Goal: Check status: Check status

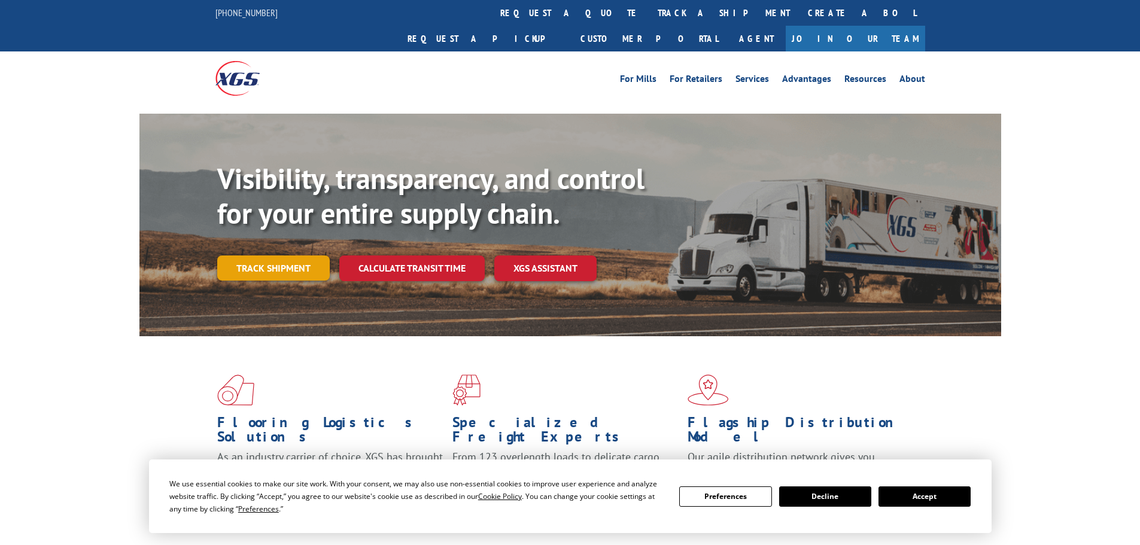
click at [289, 256] on link "Track shipment" at bounding box center [273, 268] width 113 height 25
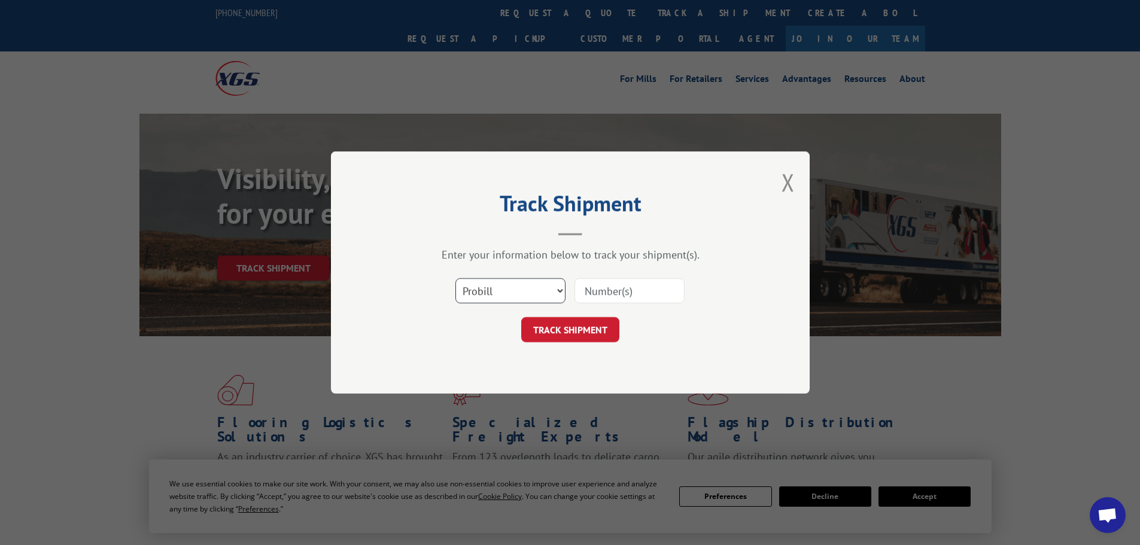
click at [512, 292] on select "Select category... Probill BOL PO" at bounding box center [511, 290] width 110 height 25
select select "bol"
click at [456, 278] on select "Select category... Probill BOL PO" at bounding box center [511, 290] width 110 height 25
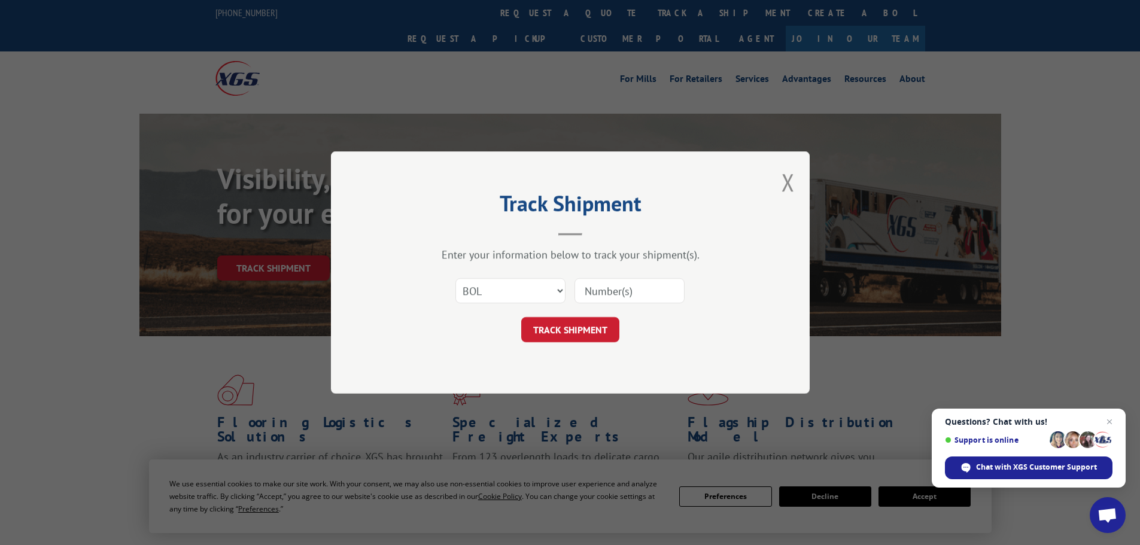
click at [591, 292] on input at bounding box center [630, 290] width 110 height 25
drag, startPoint x: 591, startPoint y: 292, endPoint x: 1108, endPoint y: 420, distance: 531.9
click at [1108, 420] on span "Close chat" at bounding box center [1110, 422] width 15 height 15
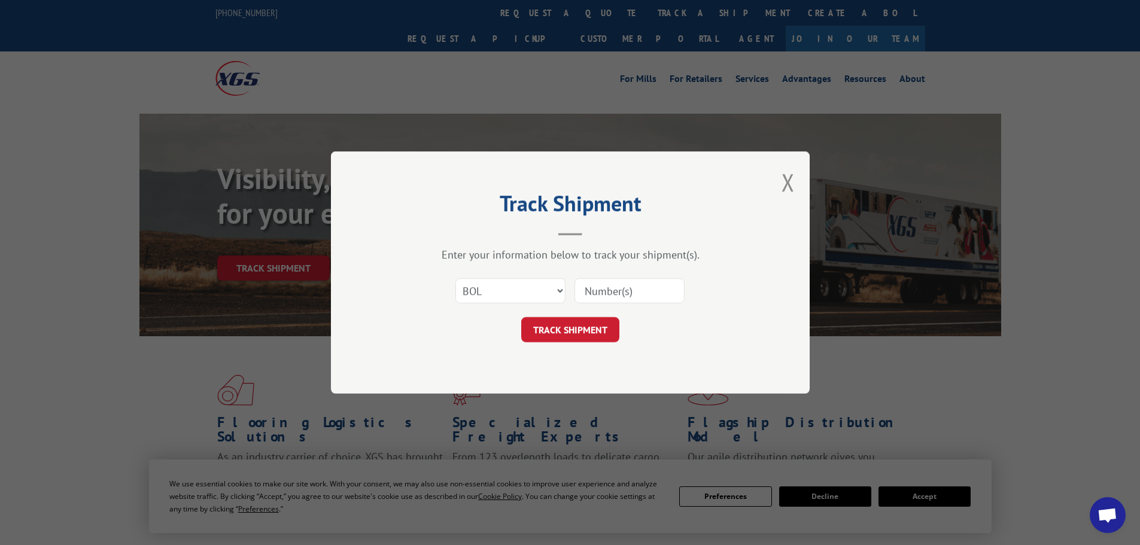
click at [585, 293] on input at bounding box center [630, 290] width 110 height 25
paste input "449716"
type input "449716"
click at [565, 334] on button "TRACK SHIPMENT" at bounding box center [570, 329] width 98 height 25
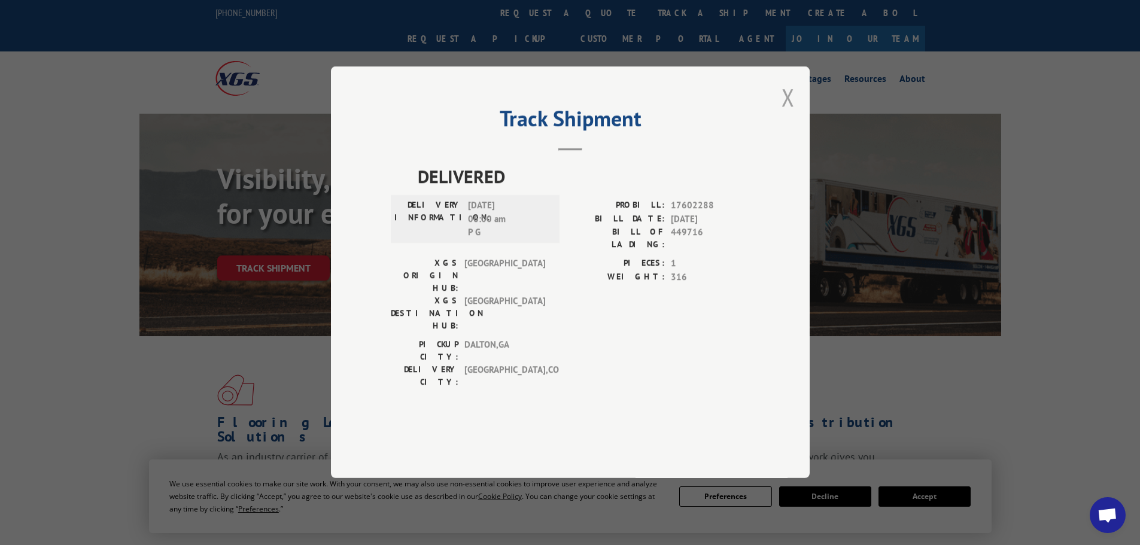
click at [794, 113] on button "Close modal" at bounding box center [788, 97] width 13 height 32
